Goal: Information Seeking & Learning: Learn about a topic

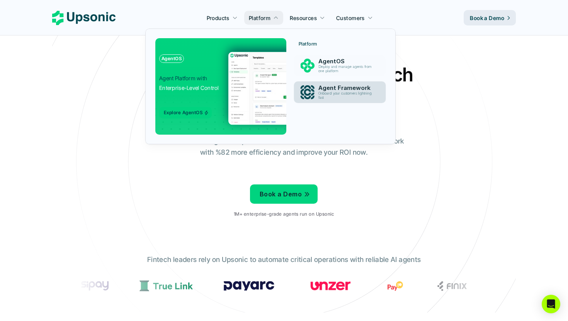
click at [327, 95] on p "Onboard your customers lightning fast" at bounding box center [346, 96] width 56 height 9
click at [327, 95] on p "Onboard your customers lightning fast" at bounding box center [346, 96] width 59 height 9
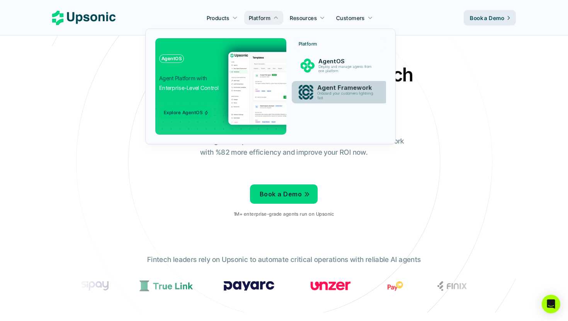
click at [327, 95] on p "Onboard your customers lightning fast" at bounding box center [346, 96] width 59 height 9
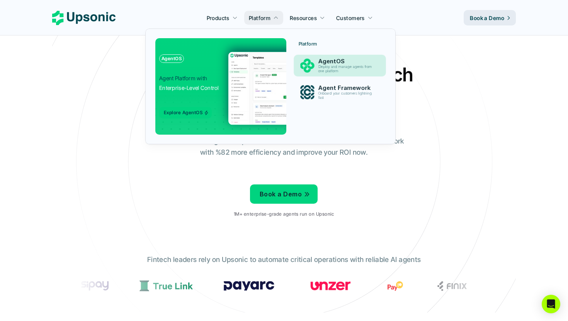
click at [318, 67] on div "AgentOS Deploy and manage agents from one platform" at bounding box center [346, 65] width 65 height 19
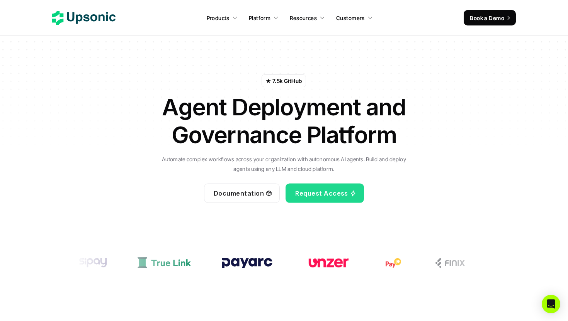
click at [204, 64] on div "★ 7.5k GitHub Agent Deployment and Governance Platform Automate complex workflo…" at bounding box center [284, 126] width 452 height 201
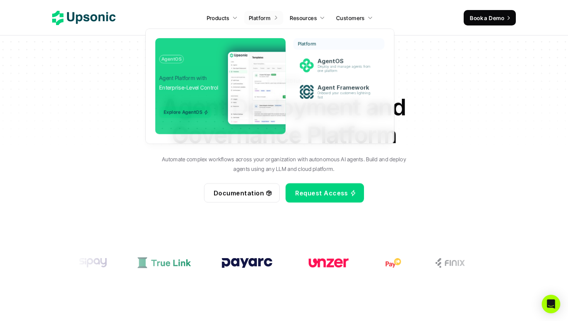
click at [262, 17] on p "Platform" at bounding box center [260, 18] width 22 height 8
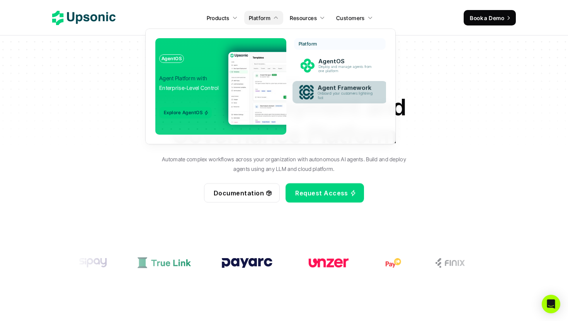
click at [310, 92] on img at bounding box center [306, 92] width 14 height 14
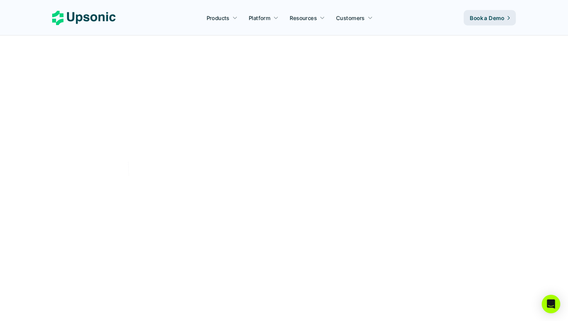
click at [305, 82] on div at bounding box center [305, 82] width 0 height 0
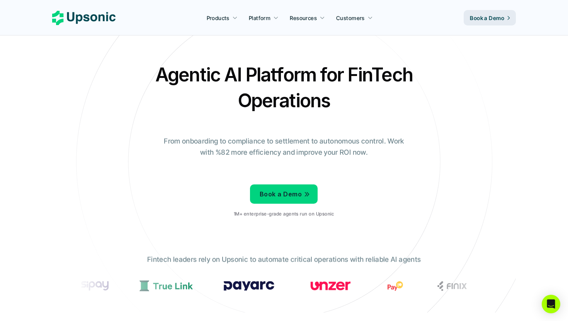
click at [374, 68] on h2 "Agentic AI Platform for FinTech Operations" at bounding box center [284, 88] width 270 height 52
click at [288, 93] on h2 "Agentic AI Platform for FinTech Operations" at bounding box center [284, 88] width 270 height 52
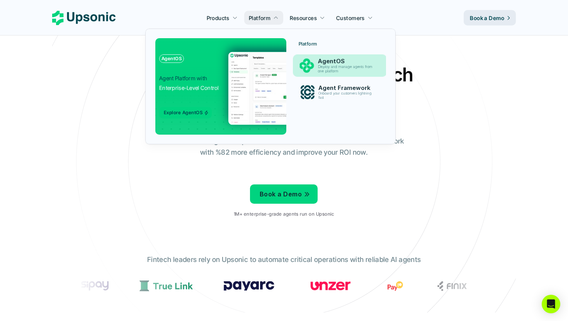
click at [313, 58] on link "AgentOS Deploy and manage agents from one platform" at bounding box center [340, 66] width 94 height 22
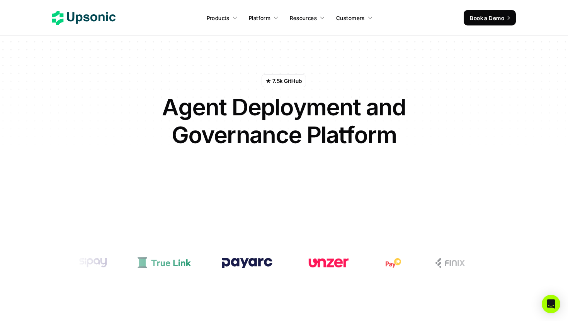
click at [272, 85] on p "★ 7.5k GitHub" at bounding box center [284, 81] width 36 height 8
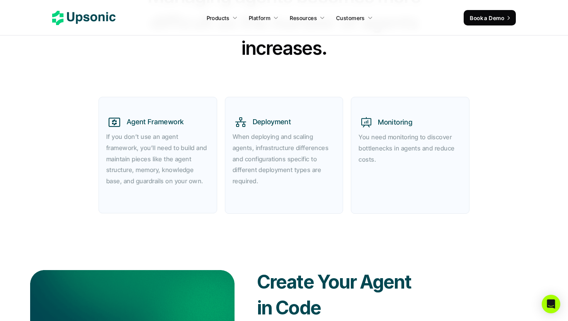
scroll to position [316, 0]
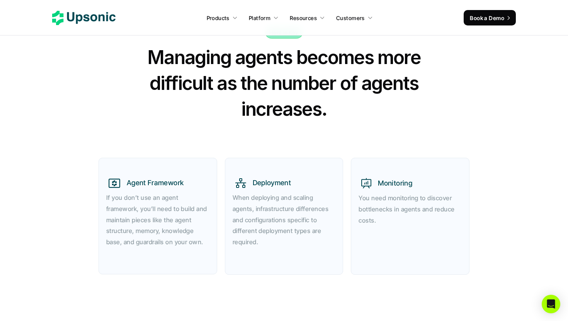
click at [335, 83] on h2 "Managing agents becomes more difficult as the number of agents increases." at bounding box center [283, 83] width 309 height 78
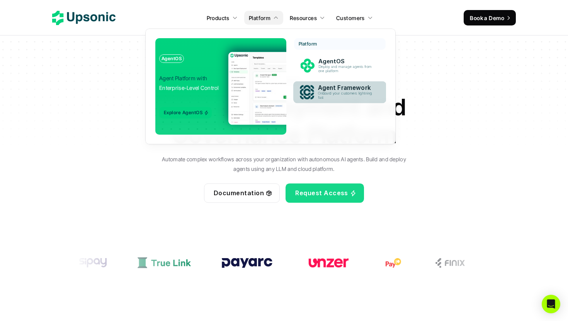
click at [329, 88] on p "Agent Framework" at bounding box center [347, 88] width 58 height 7
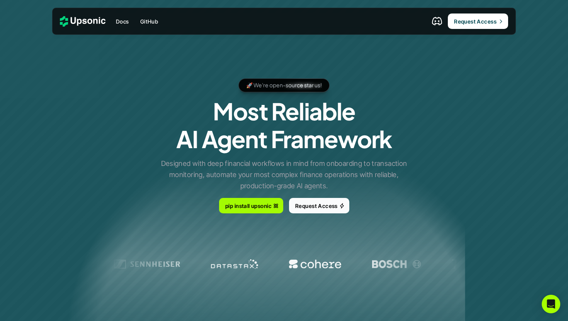
click at [267, 156] on div "🚀 We're open-source star us! 🚀 We're open-source star us! 🚀 We're open-source s…" at bounding box center [284, 146] width 464 height 162
